Goal: Information Seeking & Learning: Understand process/instructions

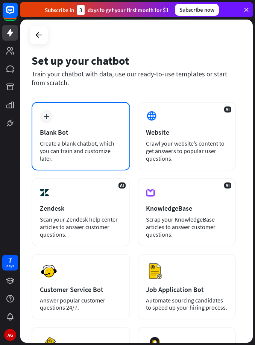
click at [90, 132] on div "Blank Bot" at bounding box center [81, 132] width 82 height 9
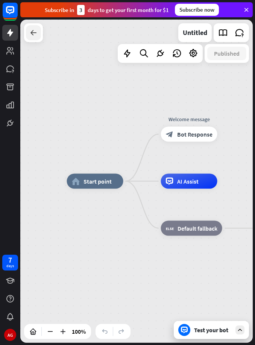
click at [30, 32] on icon at bounding box center [33, 32] width 9 height 9
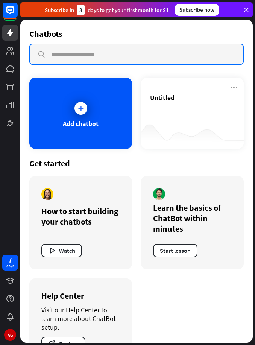
paste input "**********"
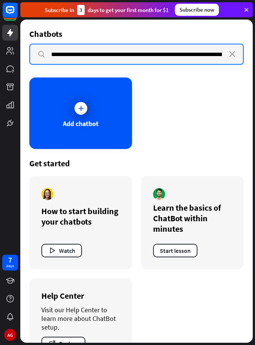
type input "**********"
click at [172, 54] on input "**********" at bounding box center [136, 54] width 213 height 20
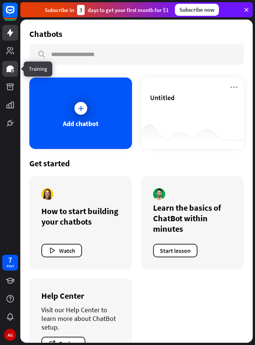
click at [11, 72] on icon at bounding box center [10, 68] width 8 height 7
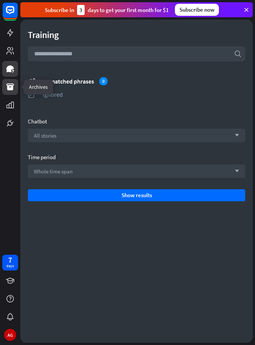
click at [11, 88] on icon at bounding box center [10, 87] width 8 height 7
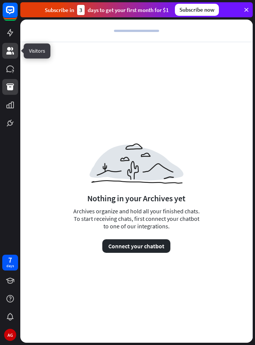
click at [11, 45] on link at bounding box center [10, 51] width 16 height 16
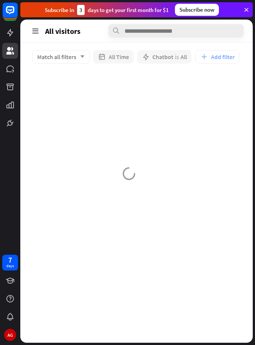
click at [9, 21] on div at bounding box center [10, 12] width 16 height 20
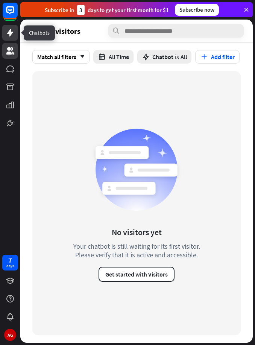
click at [12, 32] on icon at bounding box center [10, 33] width 6 height 8
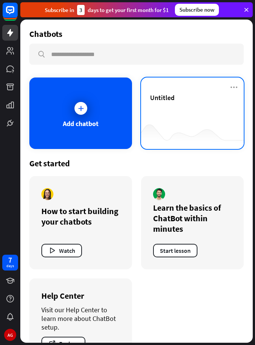
click at [165, 111] on div "Untitled" at bounding box center [192, 106] width 85 height 26
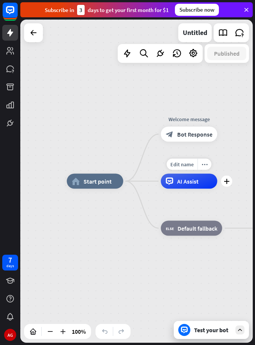
click at [192, 180] on span "AI Assist" at bounding box center [187, 182] width 21 height 8
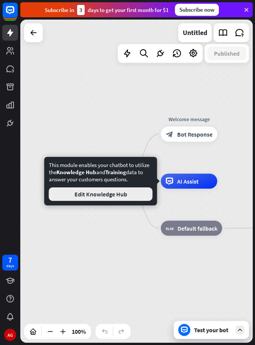
click at [133, 193] on button "Edit Knowledge Hub" at bounding box center [101, 194] width 104 height 14
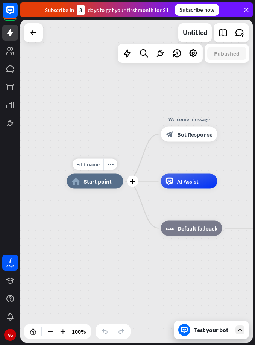
click at [97, 182] on span "Start point" at bounding box center [98, 182] width 28 height 8
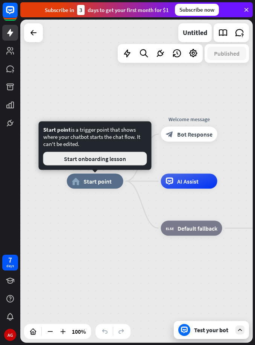
click at [105, 159] on button "Start onboarding lesson" at bounding box center [95, 159] width 104 height 14
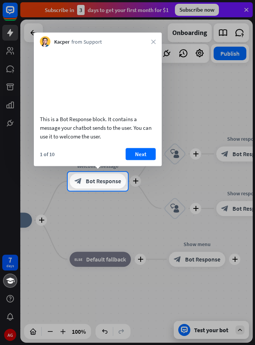
click at [142, 152] on button "Next" at bounding box center [141, 154] width 30 height 12
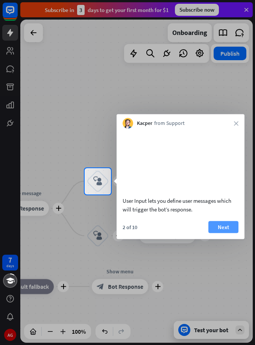
click at [228, 233] on button "Next" at bounding box center [224, 227] width 30 height 12
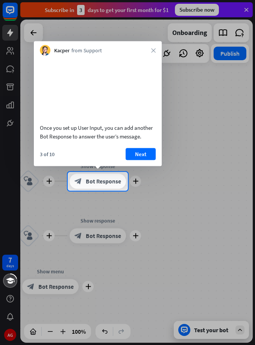
click at [140, 155] on button "Next" at bounding box center [141, 154] width 30 height 12
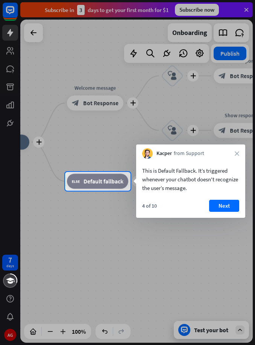
click at [225, 208] on button "Next" at bounding box center [224, 206] width 30 height 12
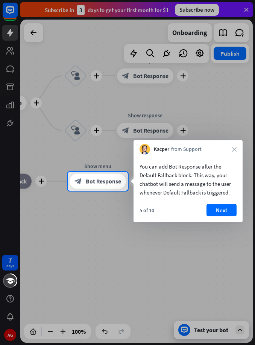
click at [227, 210] on button "Next" at bounding box center [222, 210] width 30 height 12
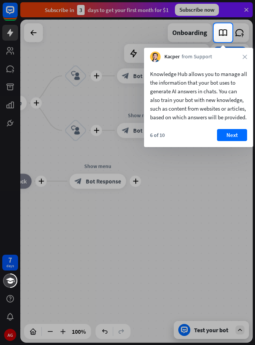
click at [231, 141] on button "Next" at bounding box center [232, 135] width 30 height 12
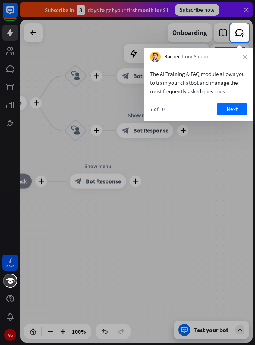
click at [237, 113] on button "Next" at bounding box center [232, 109] width 30 height 12
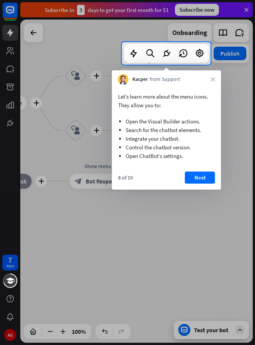
click at [203, 178] on button "Next" at bounding box center [200, 178] width 30 height 12
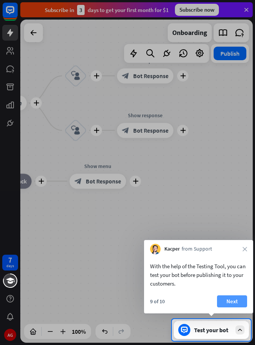
click at [231, 299] on button "Next" at bounding box center [232, 301] width 30 height 12
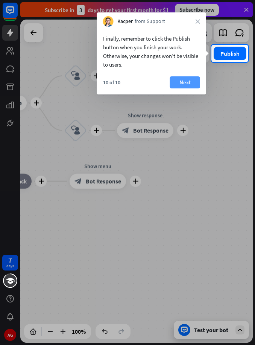
click at [187, 82] on button "Next" at bounding box center [185, 82] width 30 height 12
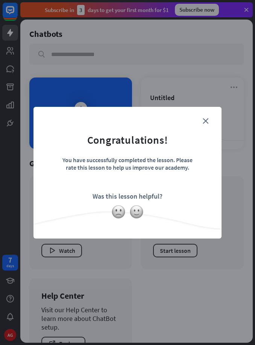
click at [210, 120] on form "Congratulations! You have successfully completed the lesson. Please rate this l…" at bounding box center [127, 161] width 169 height 90
click at [210, 117] on form "Congratulations! You have successfully completed the lesson. Please rate this l…" at bounding box center [127, 161] width 169 height 90
click at [201, 119] on form "Congratulations! You have successfully completed the lesson. Please rate this l…" at bounding box center [127, 161] width 169 height 90
click at [201, 122] on form "Congratulations! You have successfully completed the lesson. Please rate this l…" at bounding box center [127, 161] width 169 height 90
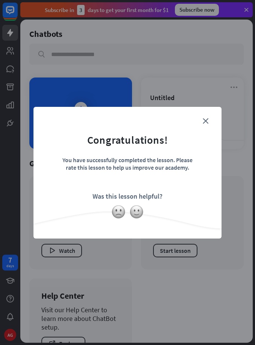
click at [136, 202] on form "Congratulations! You have successfully completed the lesson. Please rate this l…" at bounding box center [127, 161] width 169 height 90
click at [117, 209] on img at bounding box center [118, 212] width 14 height 14
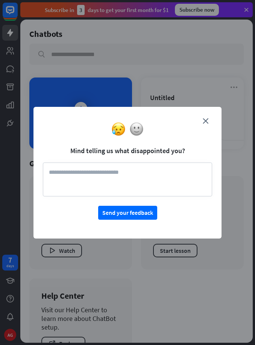
click at [203, 123] on div at bounding box center [127, 129] width 188 height 14
click at [210, 122] on div at bounding box center [127, 129] width 188 height 14
click at [209, 122] on div at bounding box center [127, 129] width 188 height 14
click at [130, 212] on button "Send your feedback" at bounding box center [127, 213] width 59 height 14
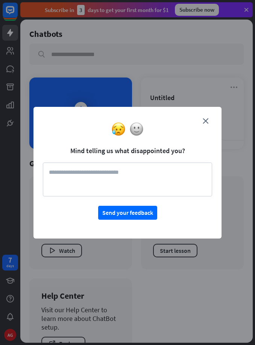
click at [124, 182] on textarea at bounding box center [127, 180] width 169 height 34
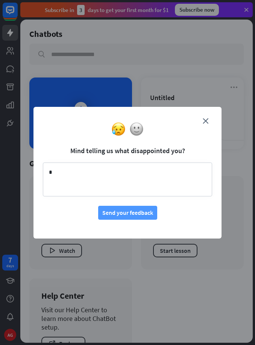
type textarea "*"
click at [117, 215] on button "Send your feedback" at bounding box center [127, 213] width 59 height 14
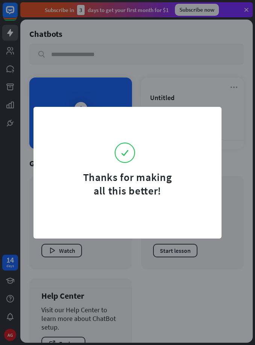
click at [174, 98] on div "Thanks for making all this better!" at bounding box center [127, 172] width 255 height 345
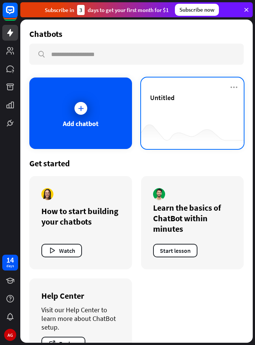
click at [193, 126] on div at bounding box center [192, 134] width 103 height 29
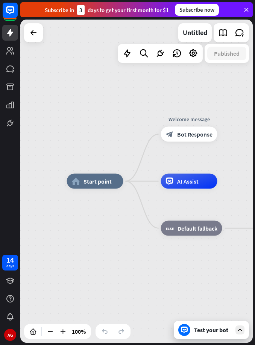
click at [198, 326] on div "Test your bot" at bounding box center [213, 330] width 38 height 8
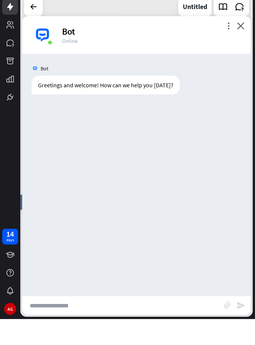
paste input "**********"
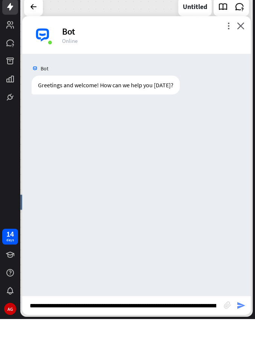
type input "**********"
click at [240, 327] on icon "send" at bounding box center [241, 331] width 9 height 9
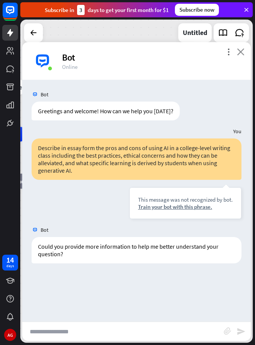
click at [243, 52] on icon "close" at bounding box center [241, 51] width 8 height 7
